Goal: Find contact information: Find contact information

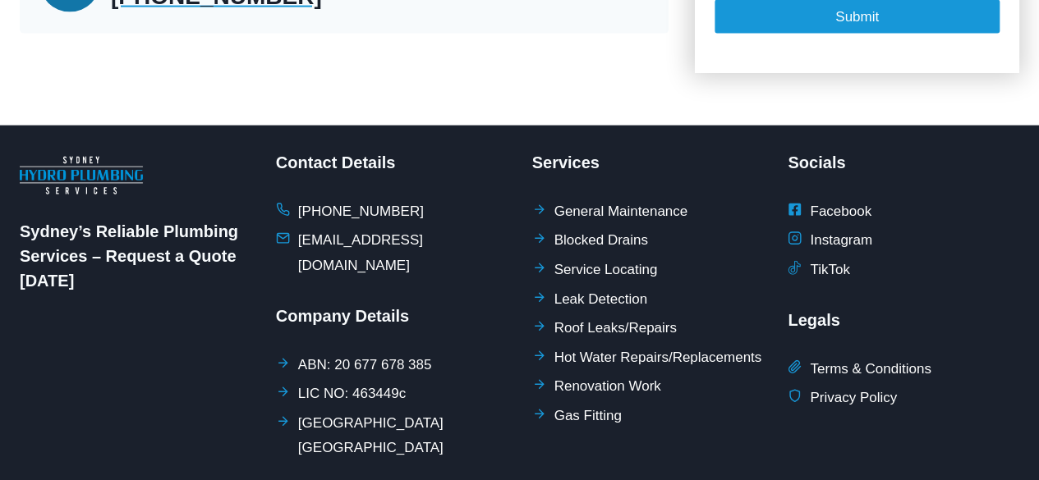
scroll to position [1858, 0]
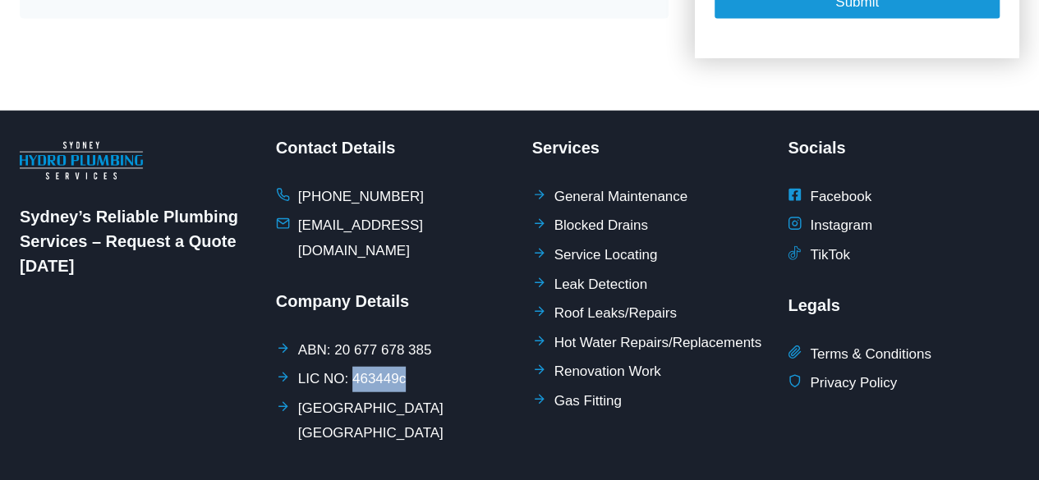
drag, startPoint x: 407, startPoint y: 316, endPoint x: 348, endPoint y: 308, distance: 59.7
click at [348, 367] on li "LIC NO: 463449c" at bounding box center [392, 379] width 232 height 25
copy span "463449c"
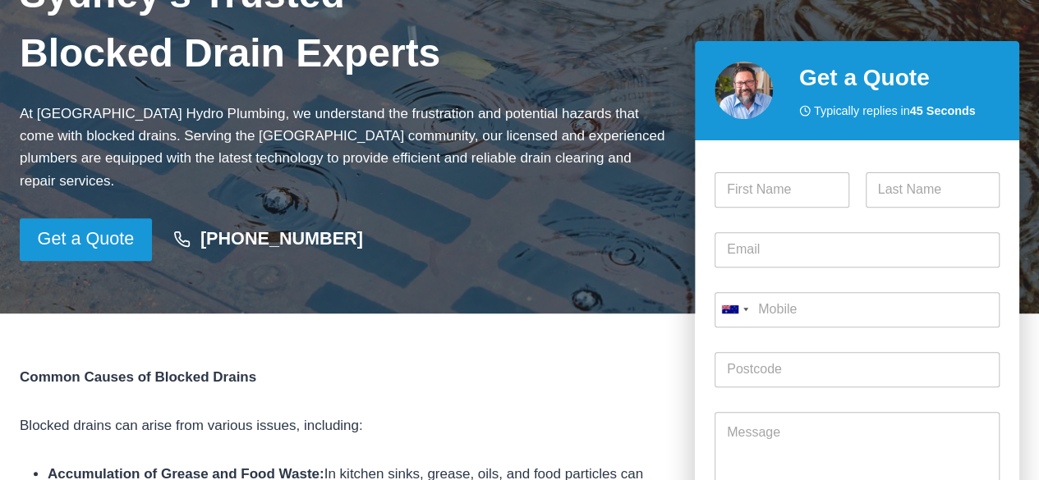
scroll to position [0, 0]
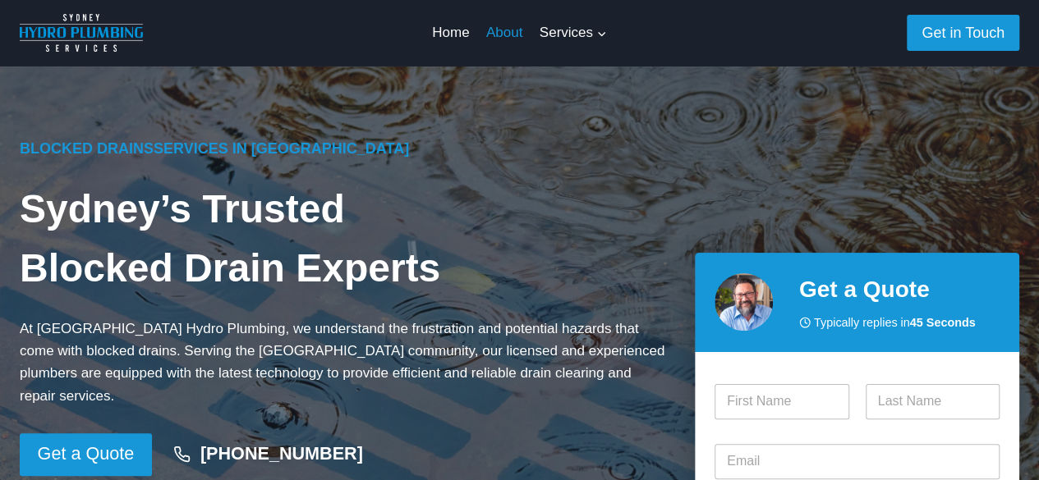
click at [509, 28] on link "About" at bounding box center [504, 32] width 53 height 39
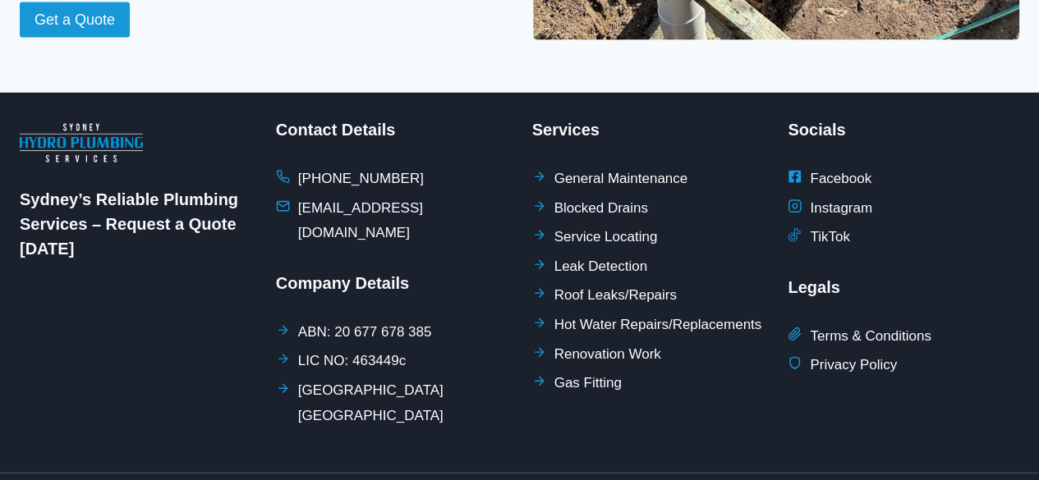
scroll to position [1715, 0]
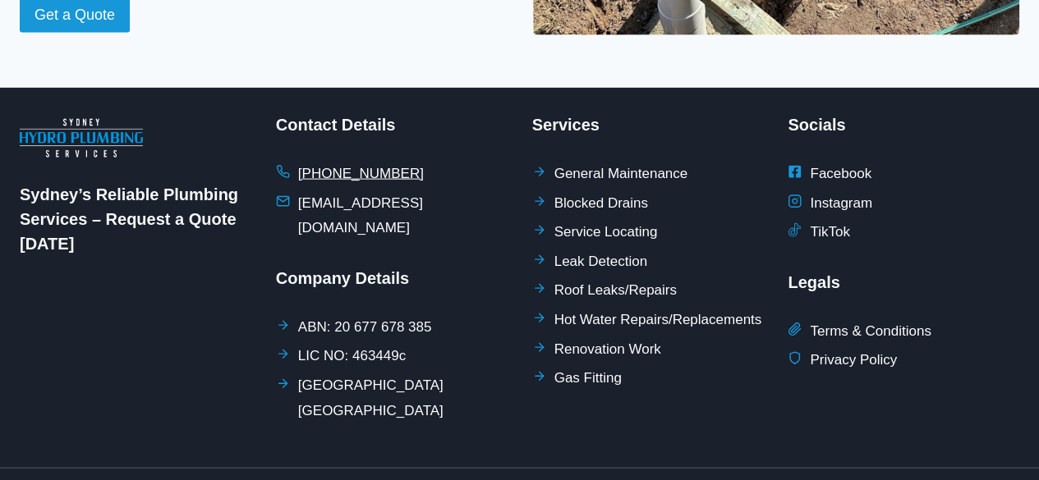
drag, startPoint x: 404, startPoint y: 153, endPoint x: 325, endPoint y: 149, distance: 79.0
click at [325, 162] on li "[PHONE_NUMBER]" at bounding box center [392, 174] width 232 height 25
copy span "416 971 351"
click at [375, 191] on span "[EMAIL_ADDRESS][DOMAIN_NAME]" at bounding box center [402, 216] width 209 height 50
